Goal: Check status: Check status

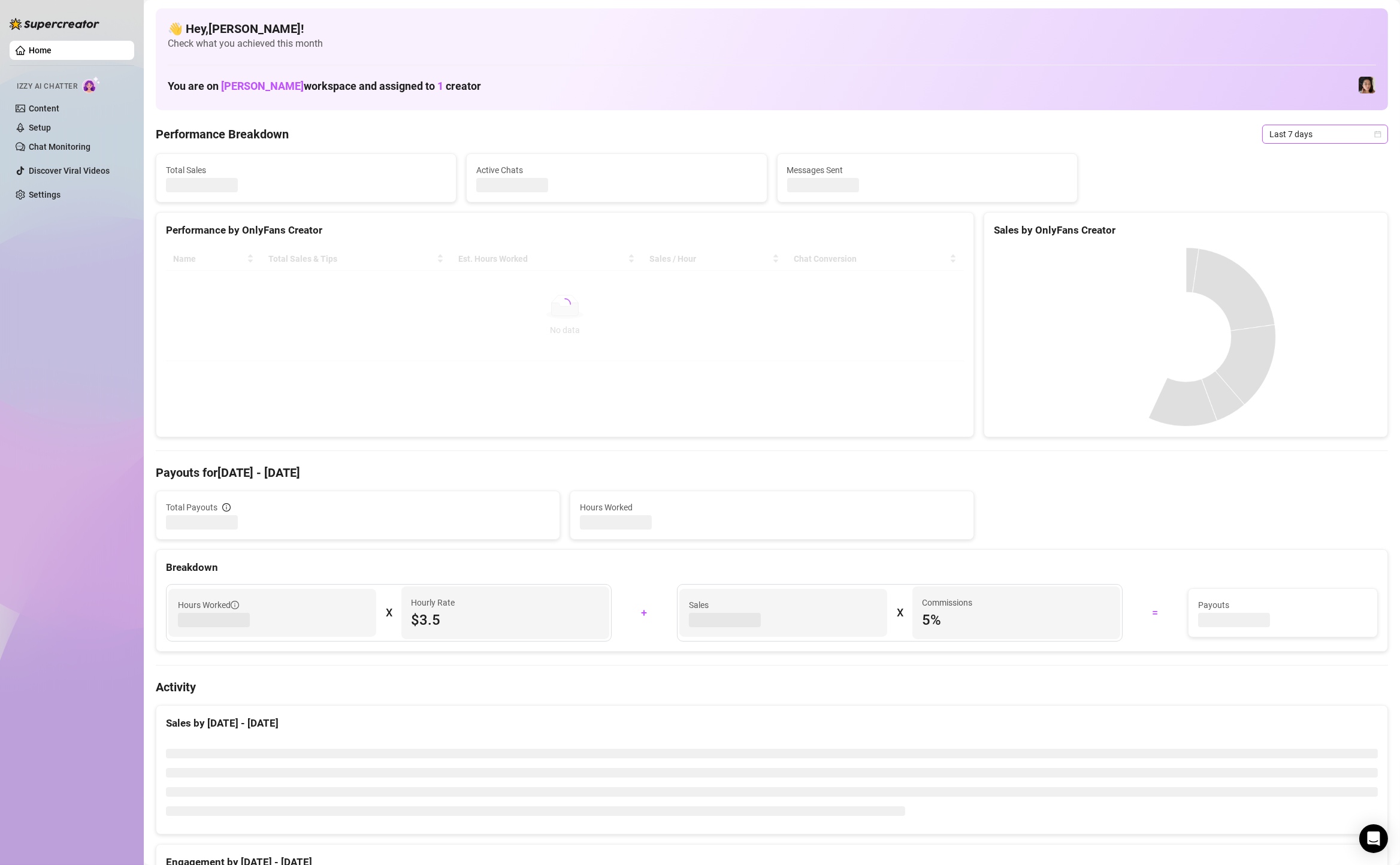
click at [1276, 125] on span "Last 7 days" at bounding box center [1325, 134] width 112 height 18
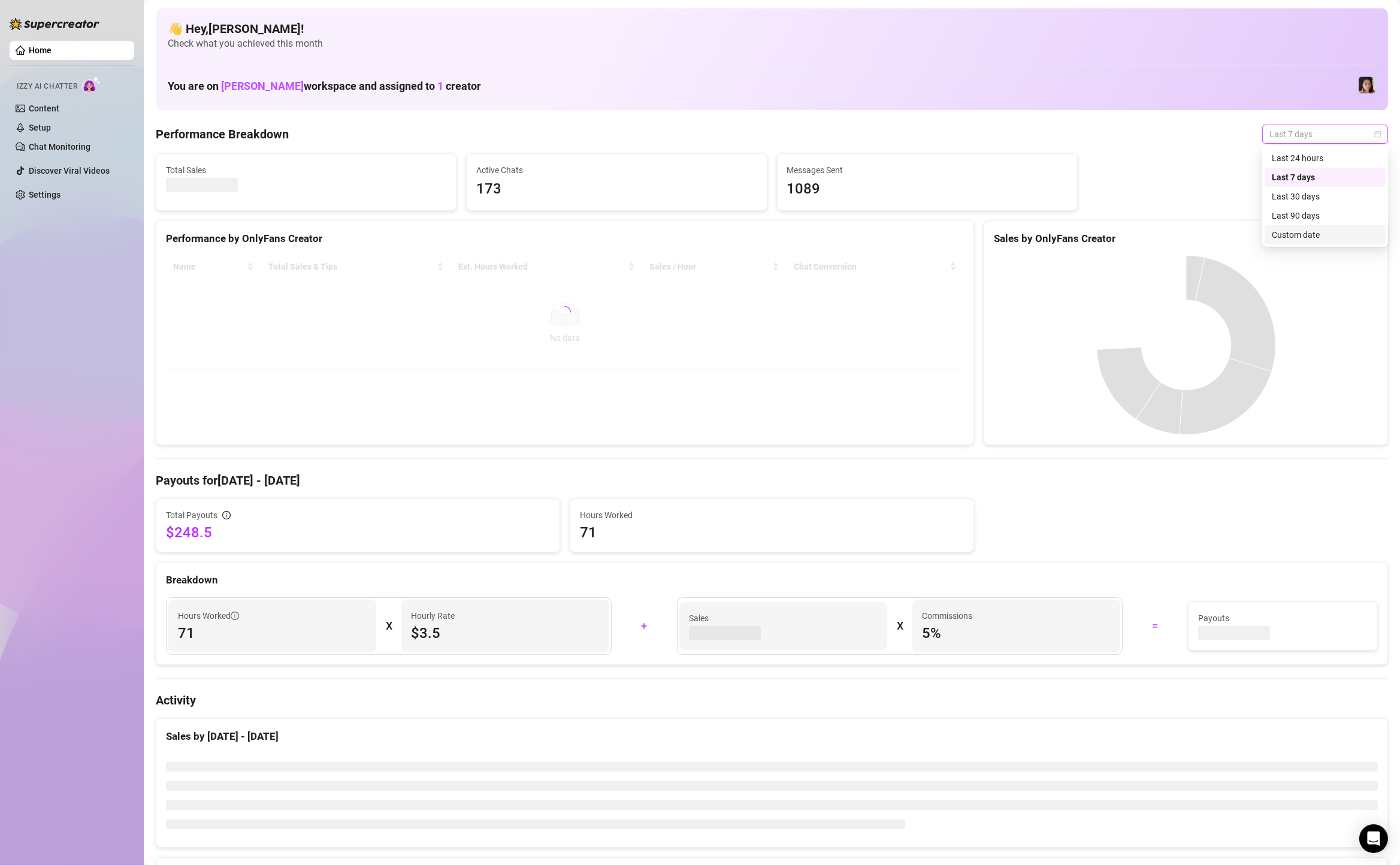
click at [1288, 239] on div "Custom date" at bounding box center [1325, 235] width 106 height 13
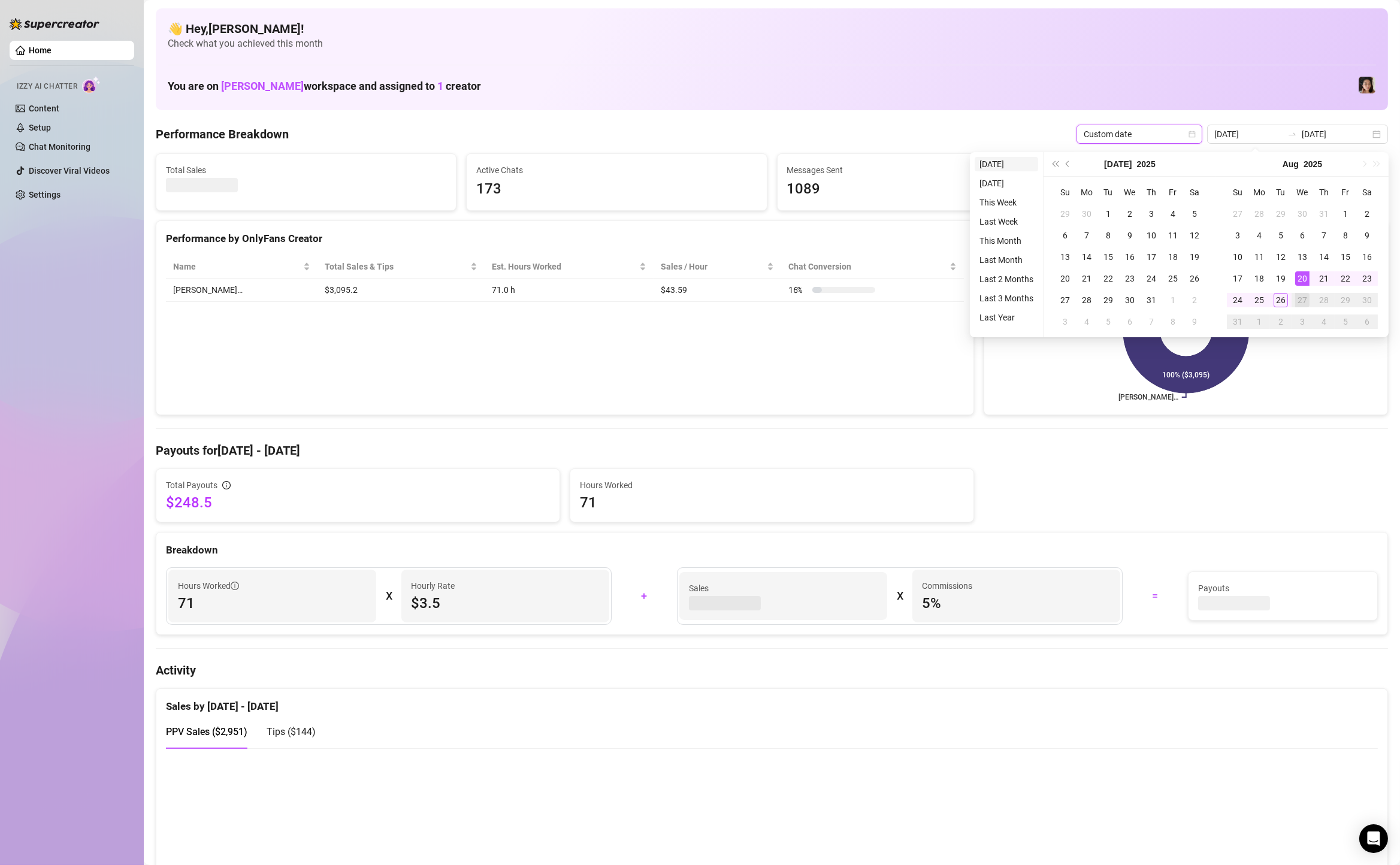
type input "[DATE]"
click at [1020, 170] on li "[DATE]" at bounding box center [1006, 164] width 63 height 14
type input "[DATE]"
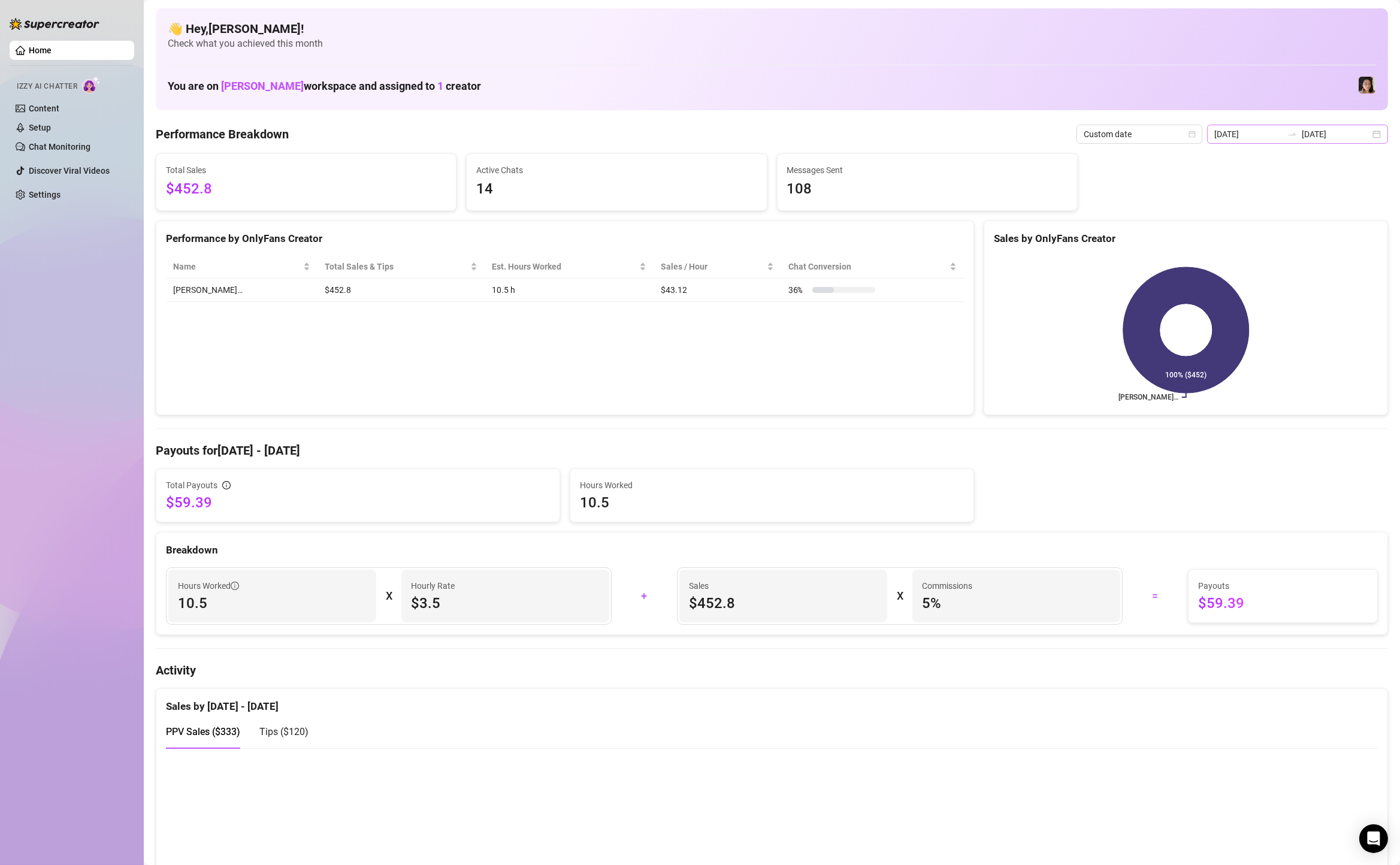
click at [1375, 131] on div "[DATE] [DATE]" at bounding box center [1297, 134] width 181 height 19
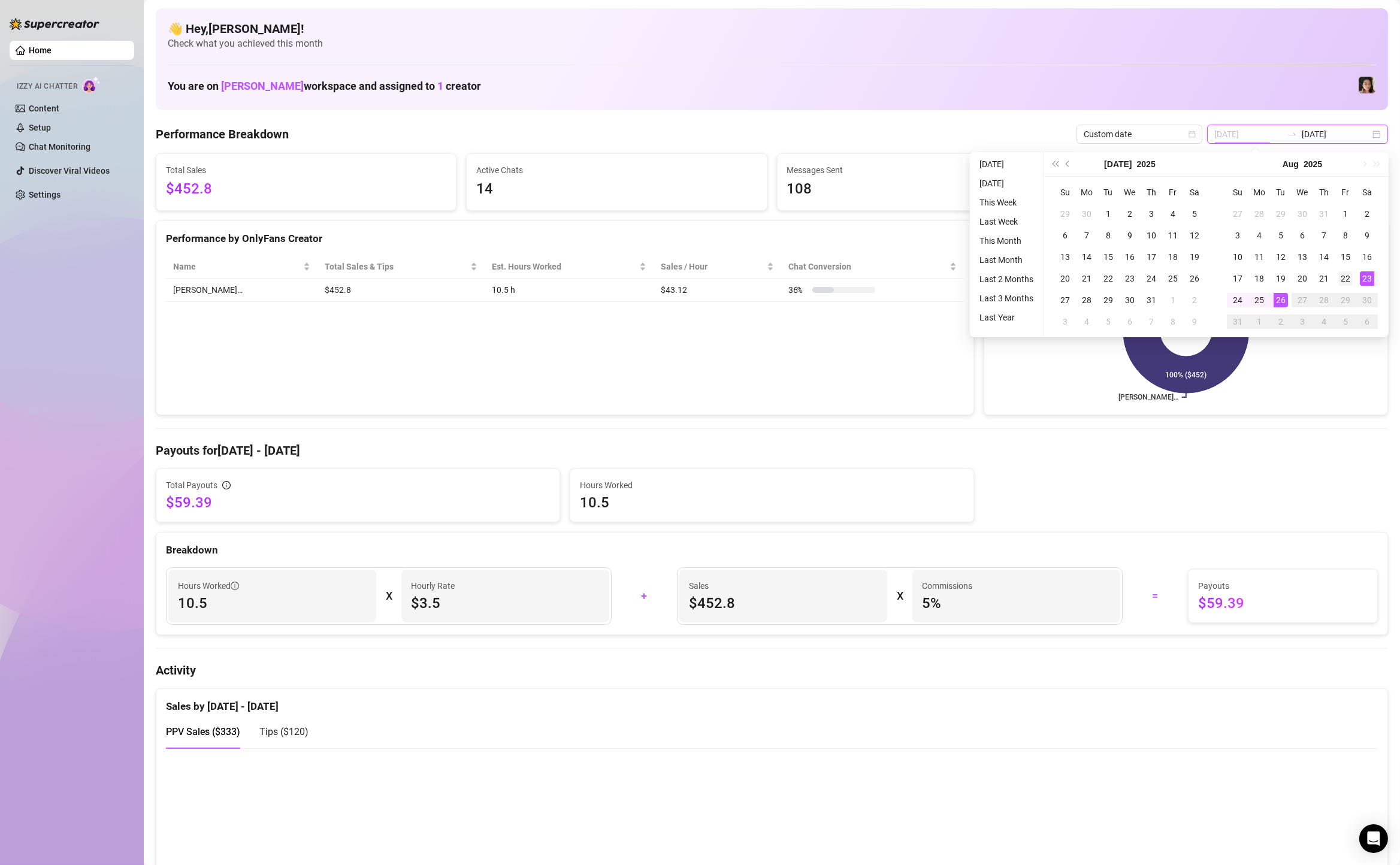
type input "[DATE]"
click at [1346, 277] on div "22" at bounding box center [1345, 279] width 14 height 14
type input "[DATE]"
click at [1277, 298] on div "26" at bounding box center [1281, 300] width 14 height 14
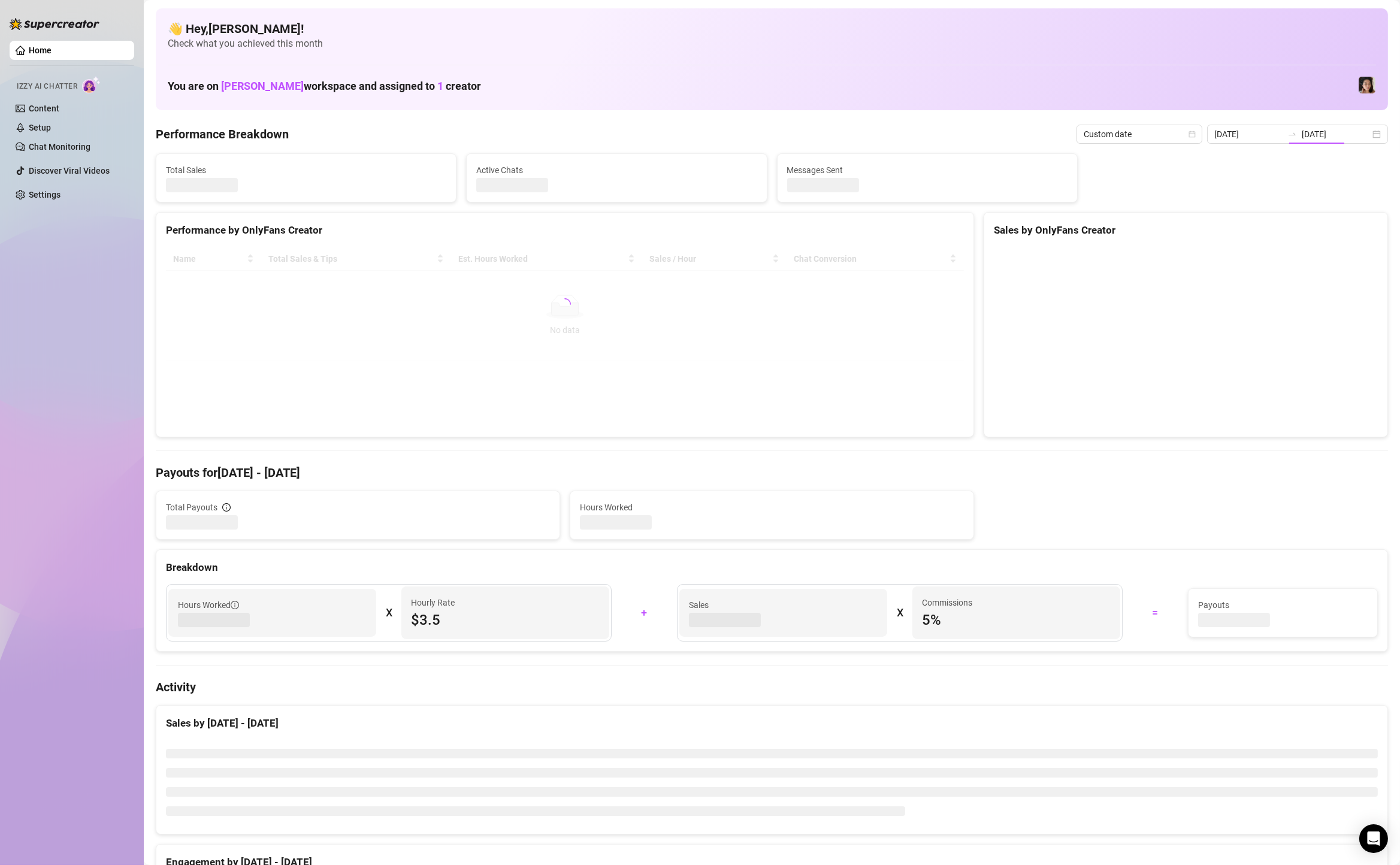
type input "[DATE]"
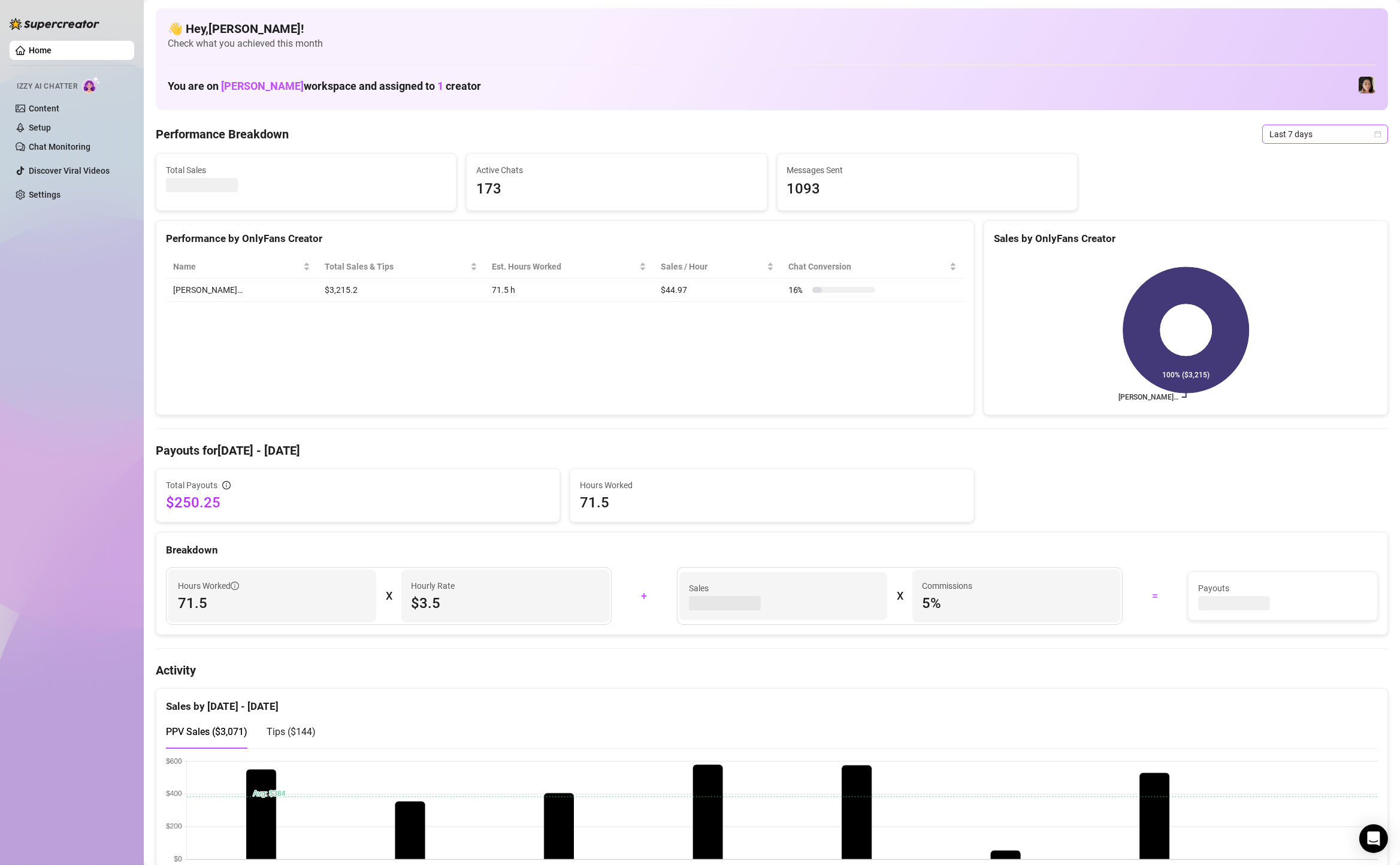
click at [1290, 135] on span "Last 7 days" at bounding box center [1325, 134] width 112 height 18
click at [1296, 235] on div "Custom date" at bounding box center [1325, 235] width 106 height 13
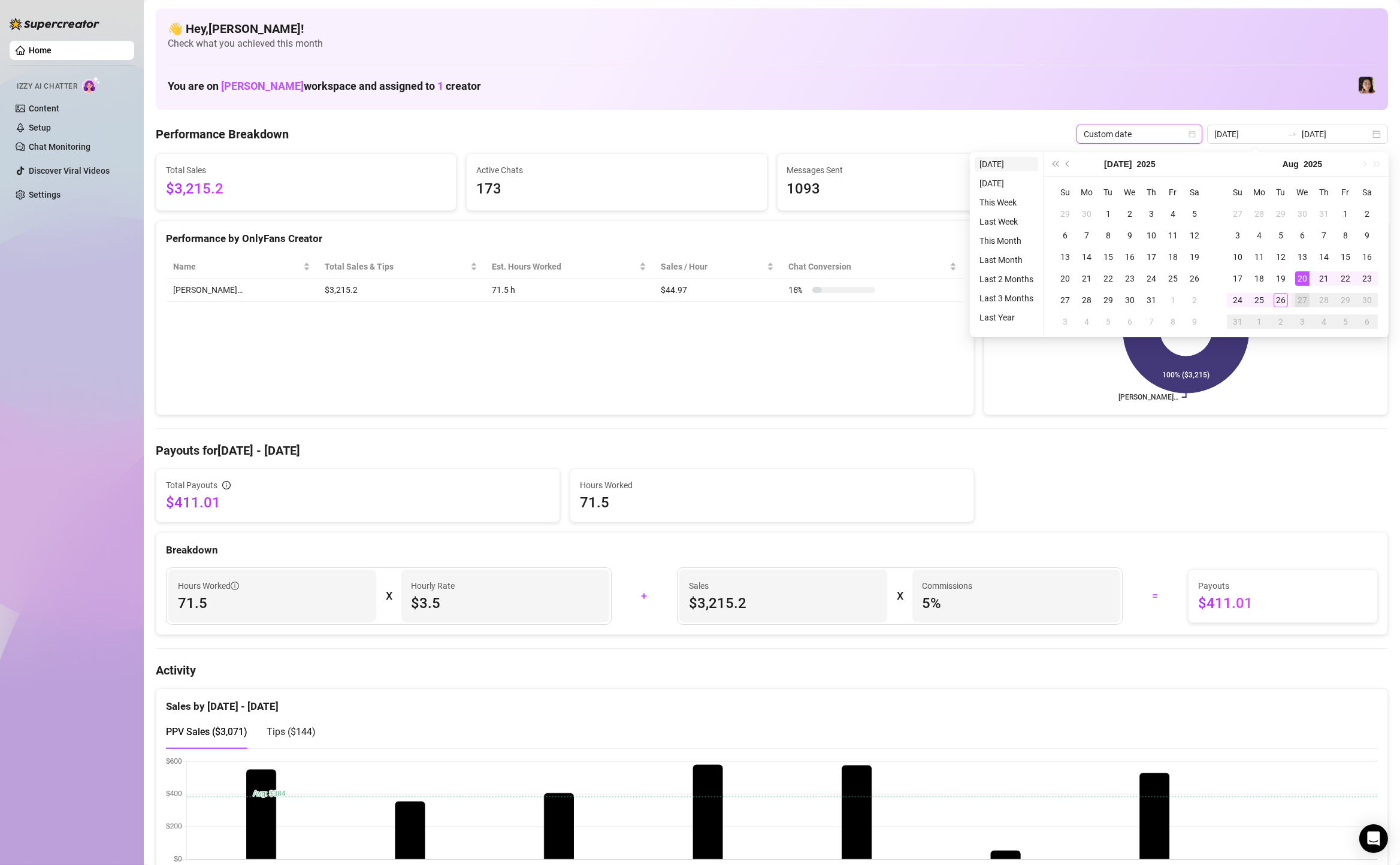
type input "[DATE]"
click at [1012, 159] on li "[DATE]" at bounding box center [1006, 164] width 63 height 14
type input "[DATE]"
